Goal: Information Seeking & Learning: Find specific page/section

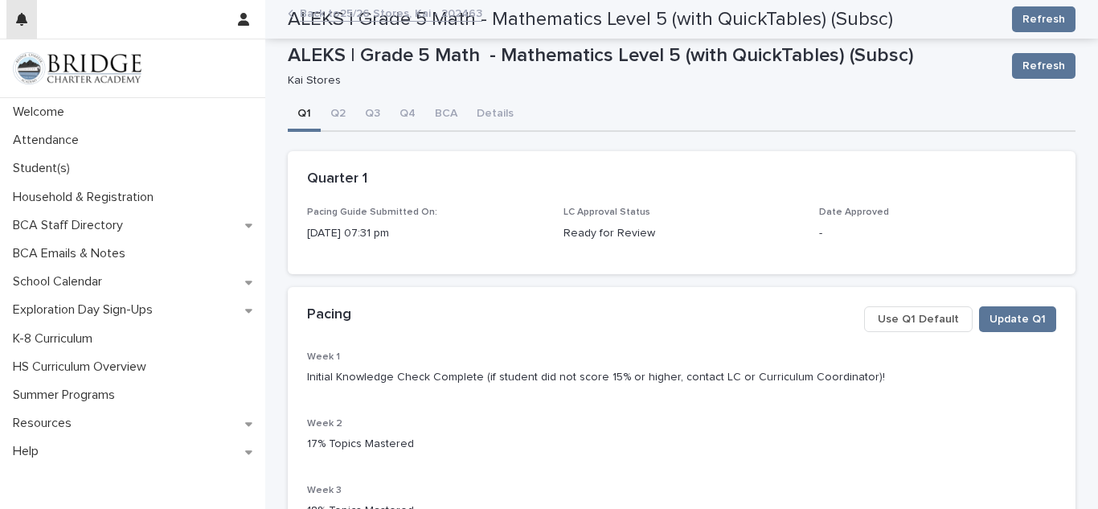
scroll to position [731, 0]
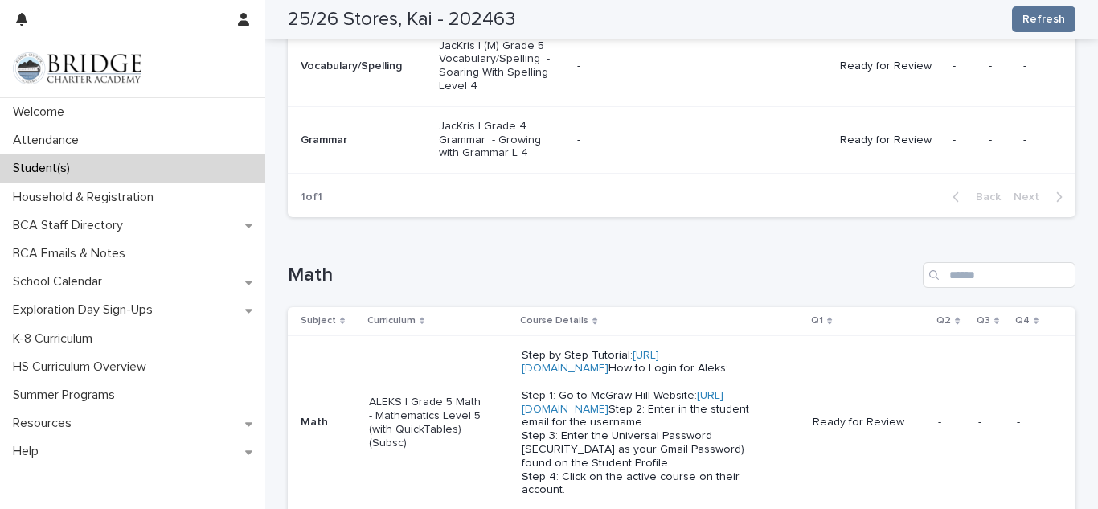
scroll to position [643, 0]
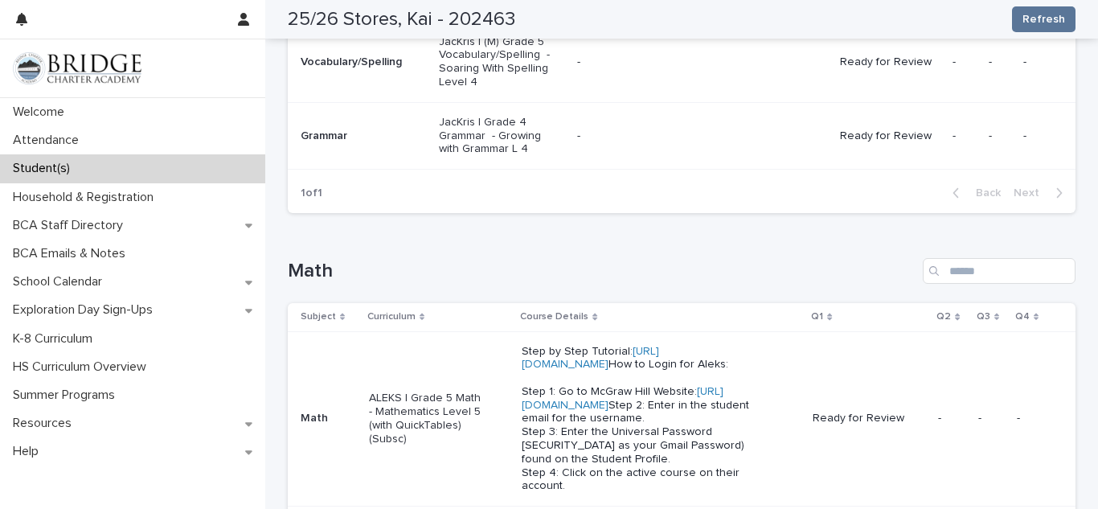
click at [640, 425] on p "Step by Step Tutorial: [URL][DOMAIN_NAME] How to Login for Aleks: Step 1: Go to…" at bounding box center [637, 419] width 230 height 149
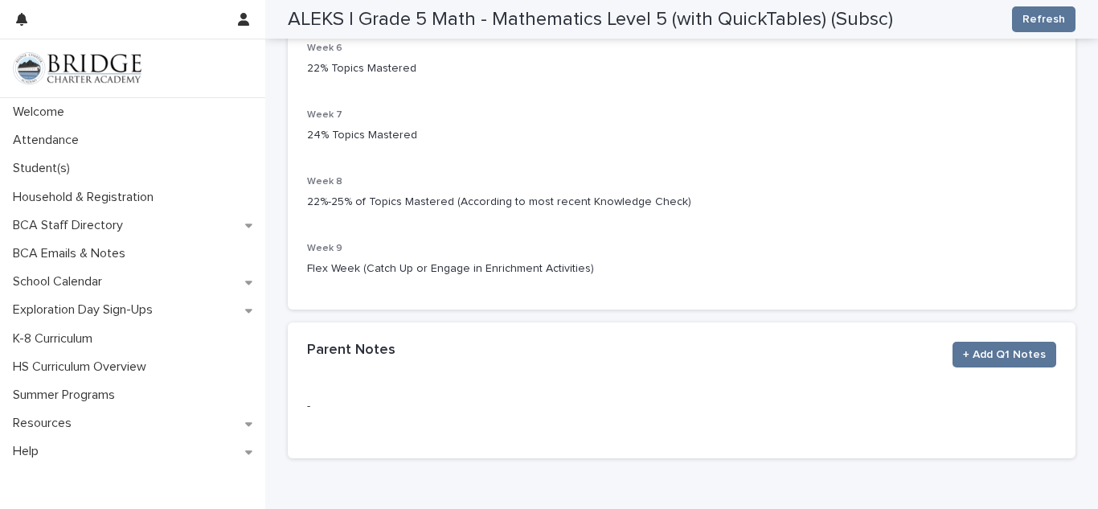
scroll to position [578, 0]
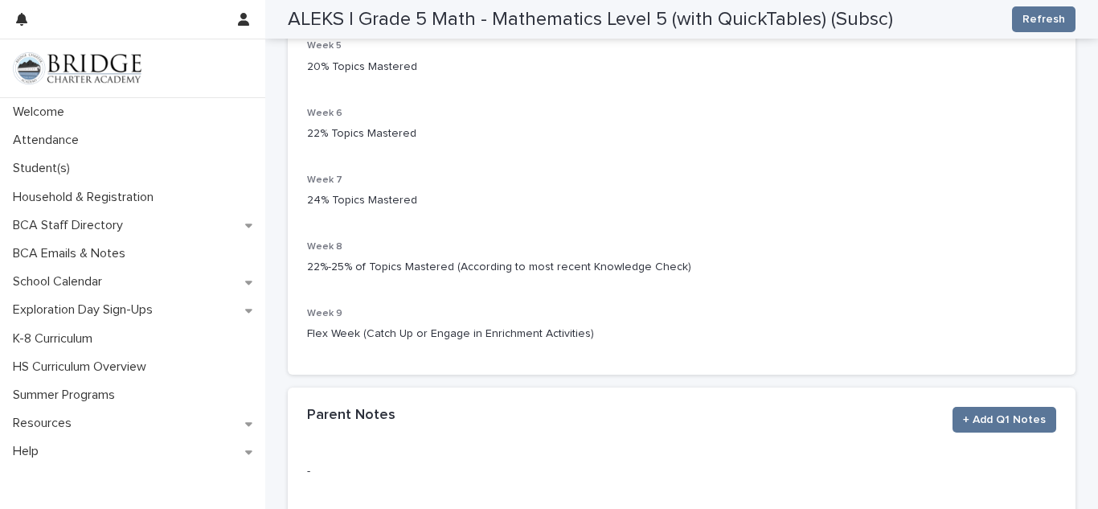
click at [640, 425] on div "Parent Notes + Add Q1 Notes" at bounding box center [681, 420] width 749 height 26
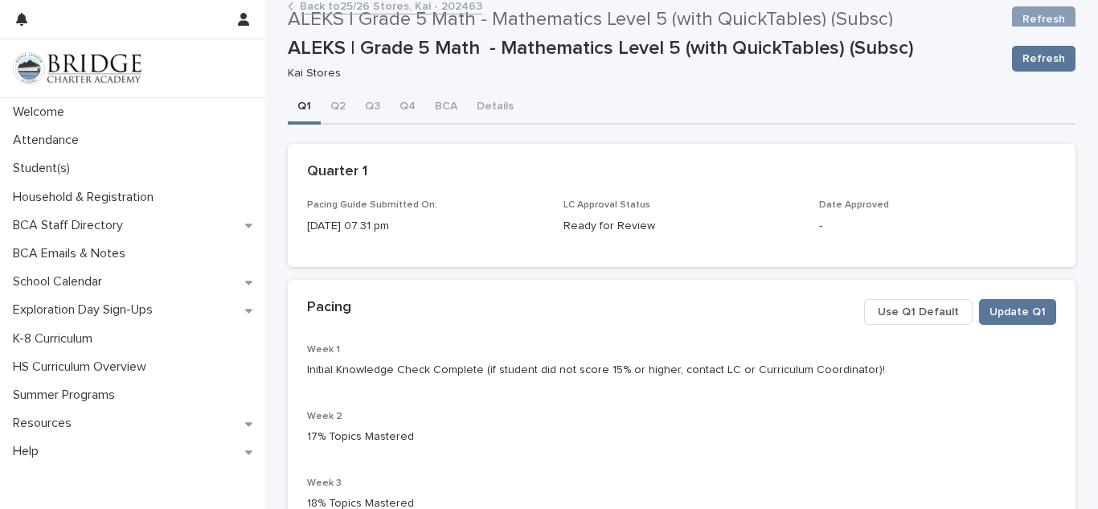
scroll to position [0, 0]
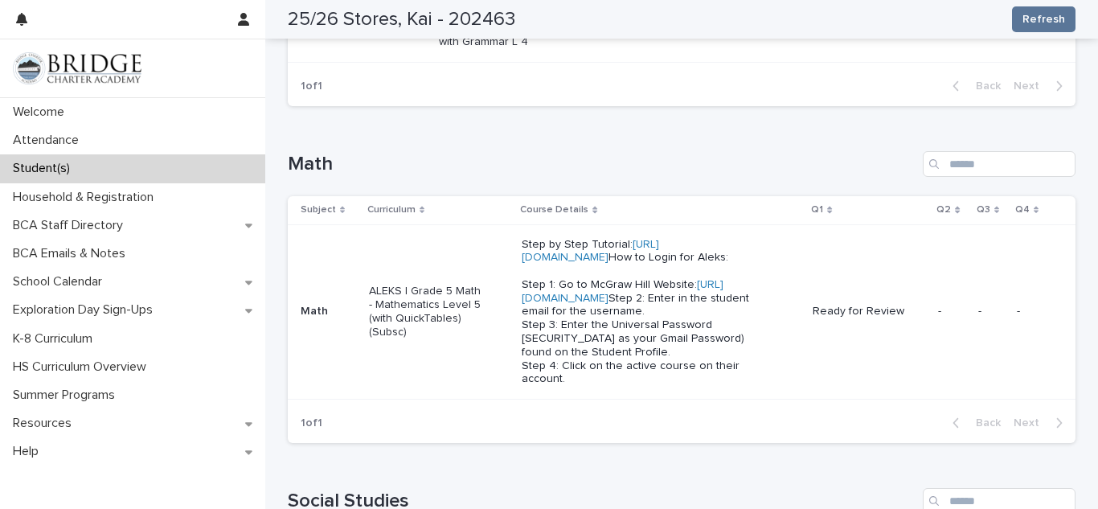
scroll to position [772, 0]
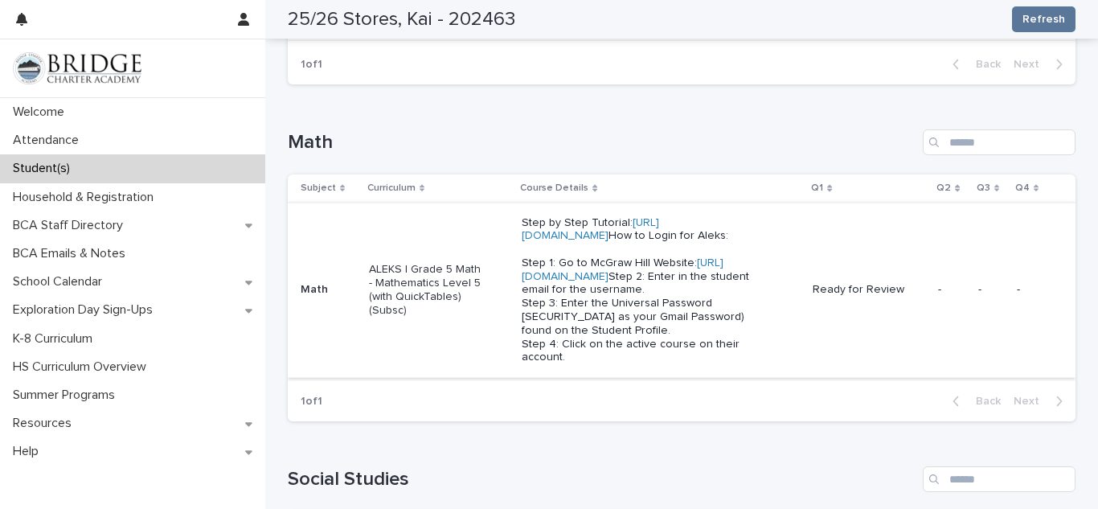
click at [563, 282] on link "[URL][DOMAIN_NAME]" at bounding box center [623, 269] width 202 height 25
